Goal: Information Seeking & Learning: Learn about a topic

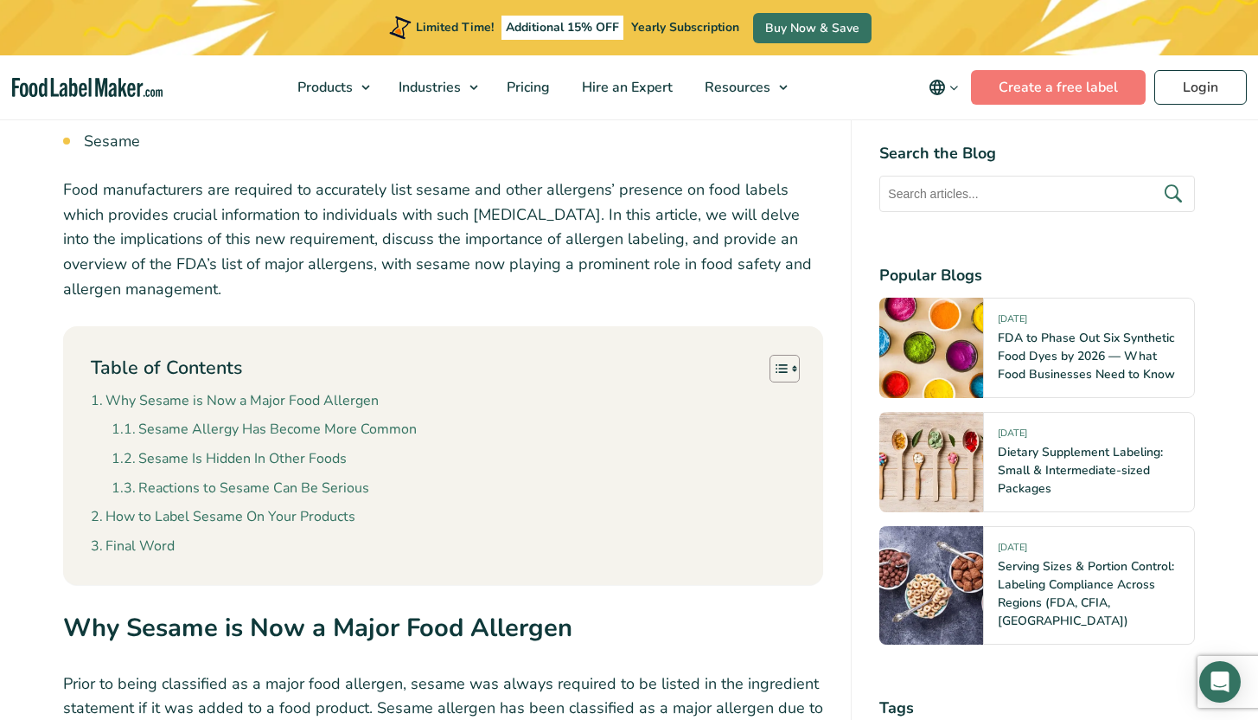
scroll to position [746, 0]
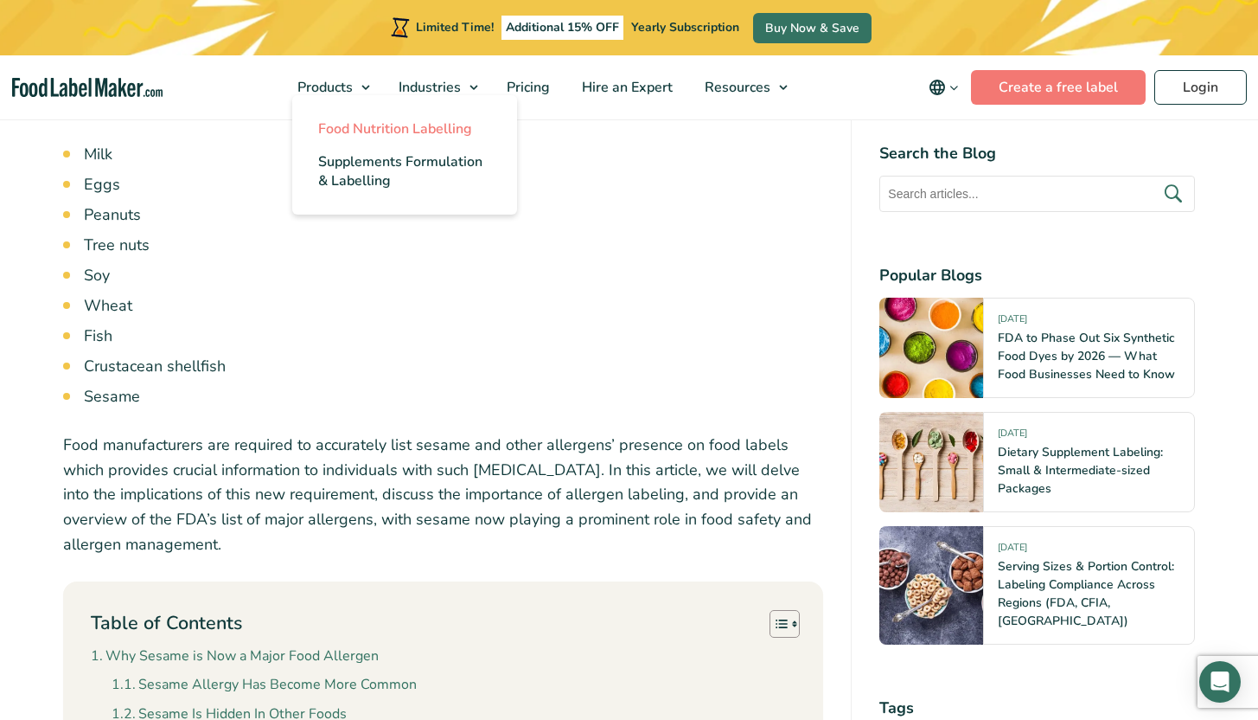
click at [351, 129] on span "Food Nutrition Labelling" at bounding box center [395, 128] width 154 height 19
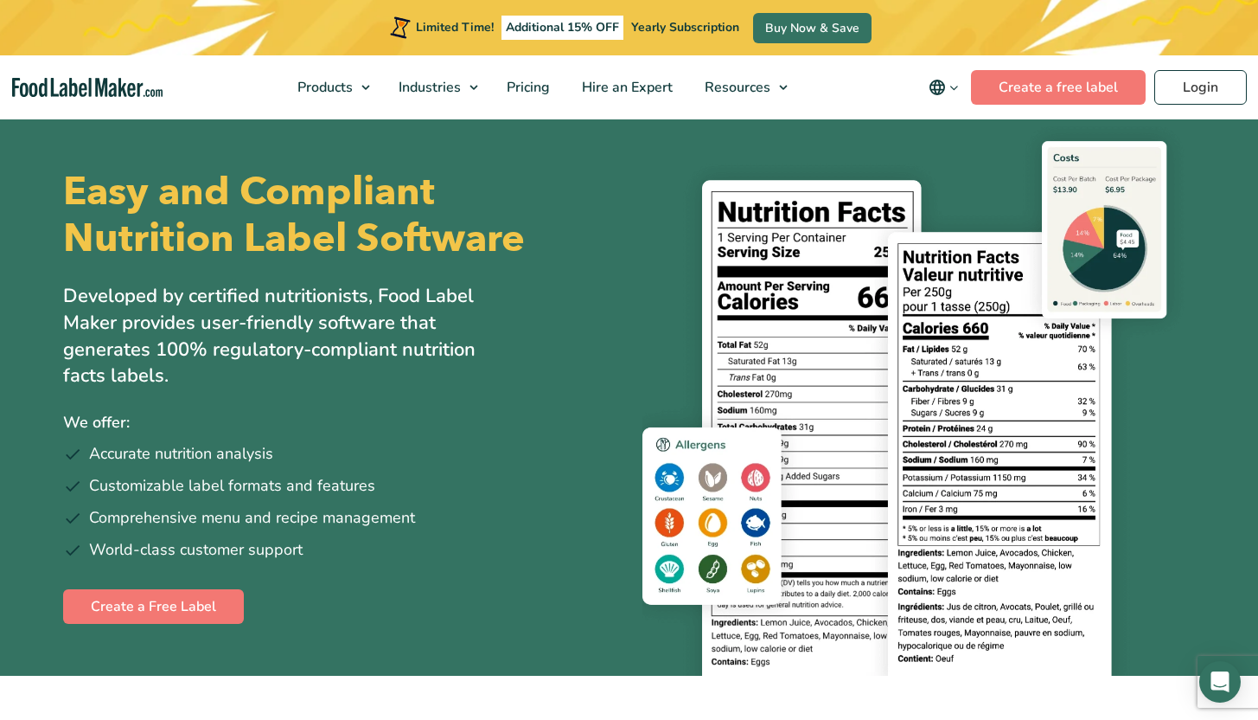
click at [948, 84] on icon "main navigation" at bounding box center [937, 87] width 21 height 21
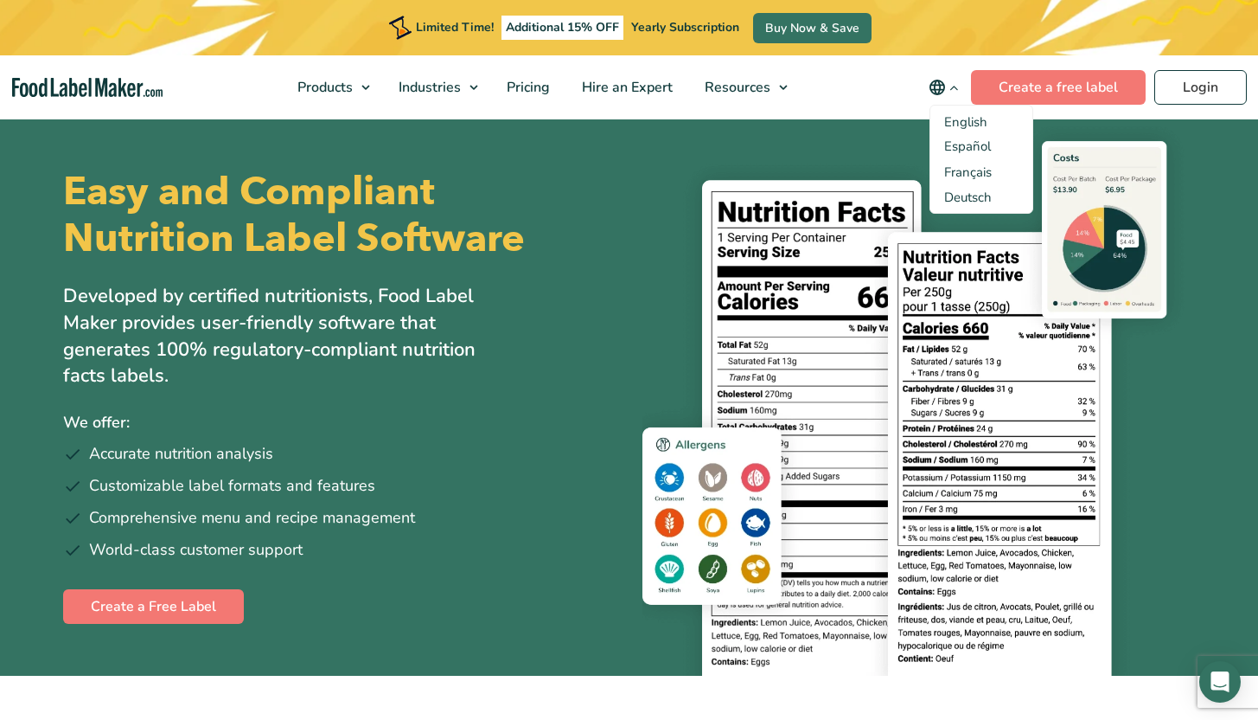
click at [948, 84] on icon "main navigation" at bounding box center [937, 87] width 21 height 21
